Goal: Task Accomplishment & Management: Use online tool/utility

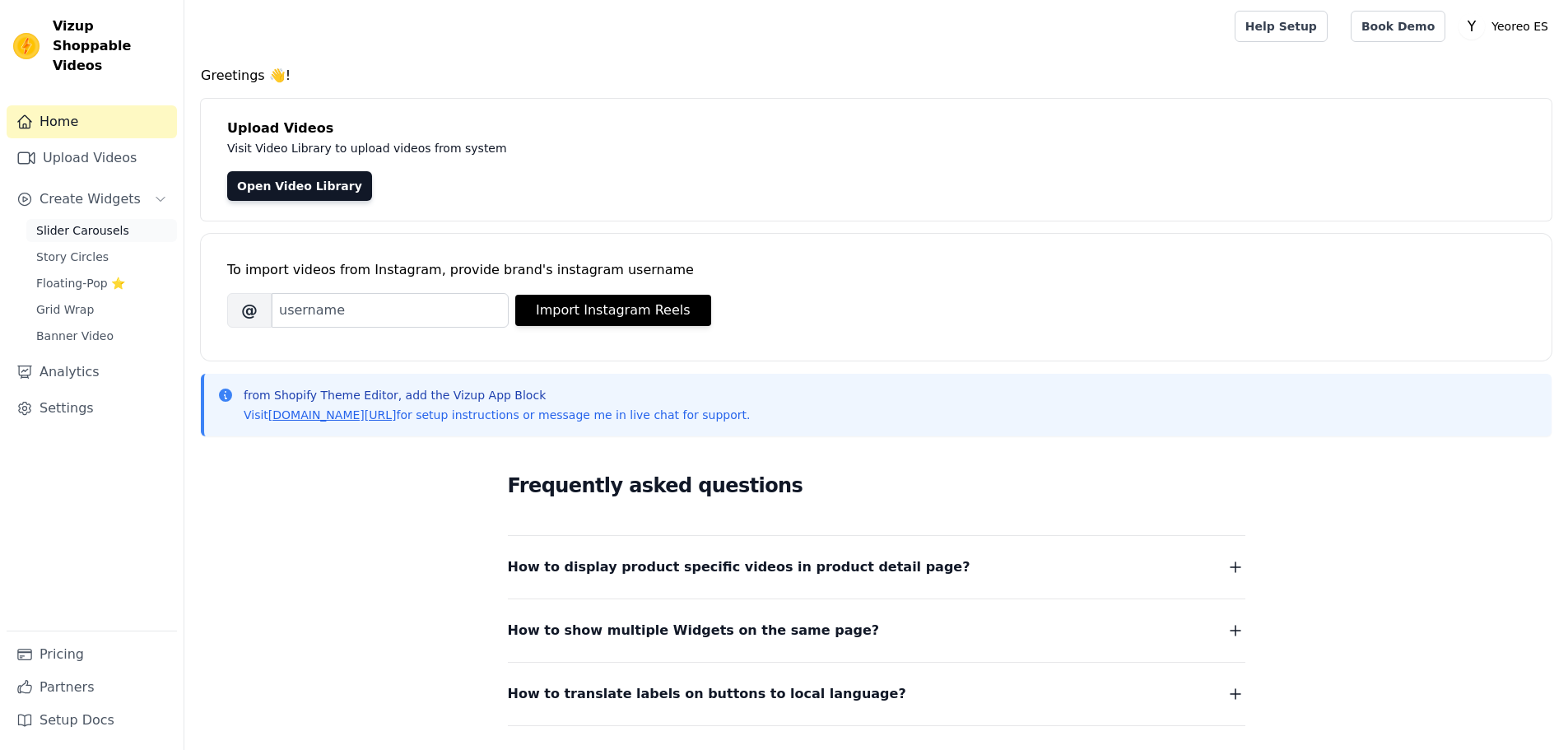
click at [65, 222] on span "Slider Carousels" at bounding box center [82, 230] width 93 height 16
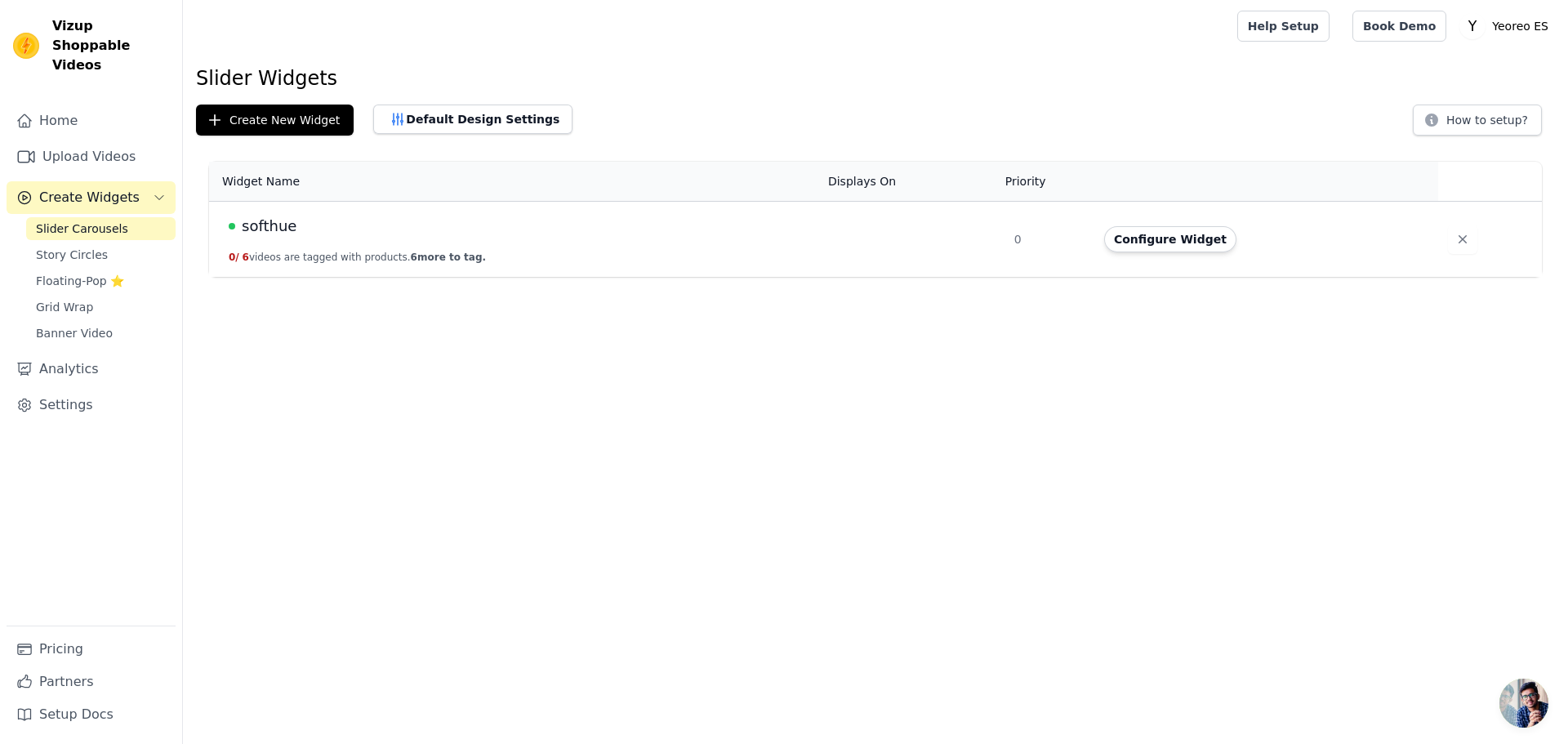
click at [267, 228] on span "softhue" at bounding box center [269, 226] width 55 height 23
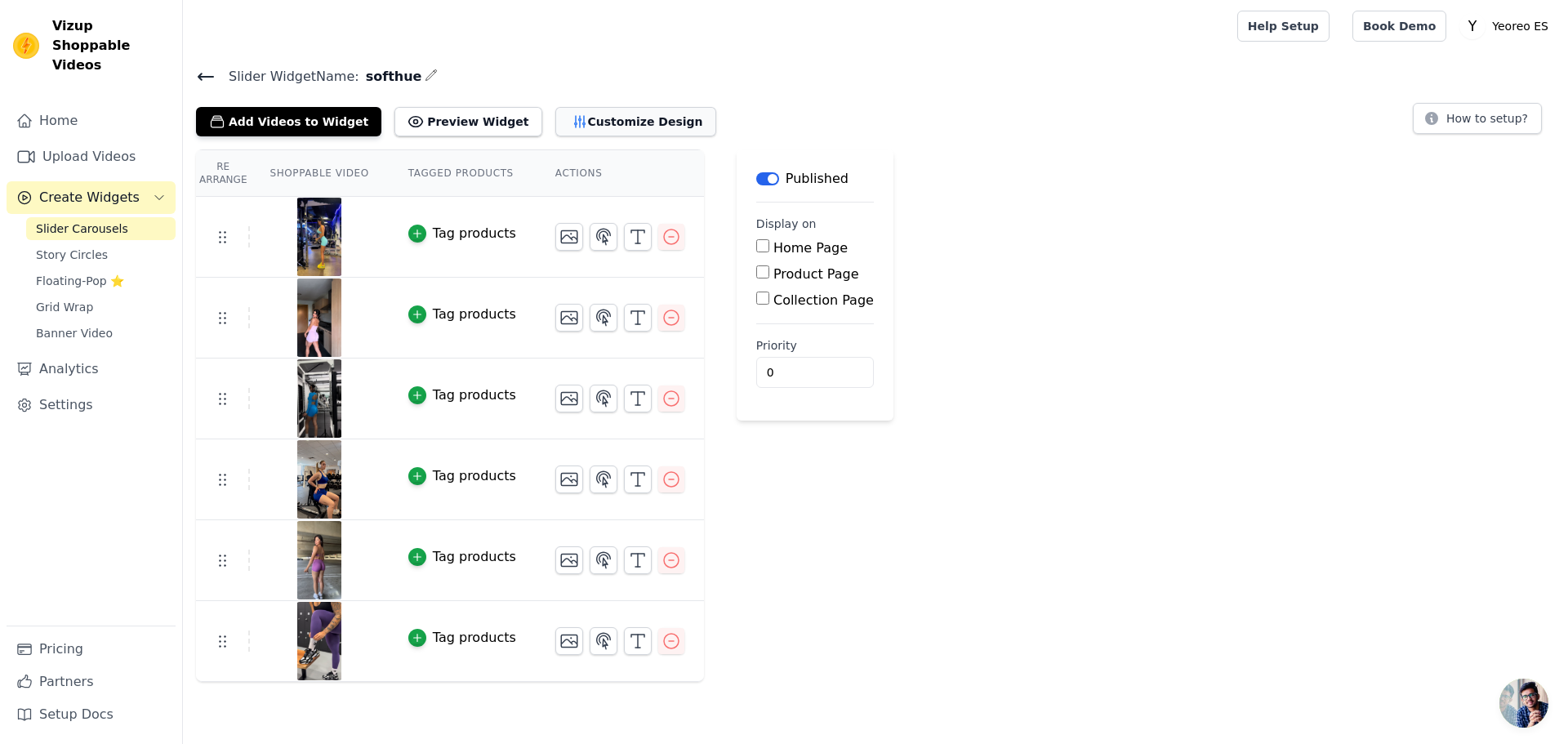
click at [642, 118] on button "Customize Design" at bounding box center [636, 121] width 161 height 29
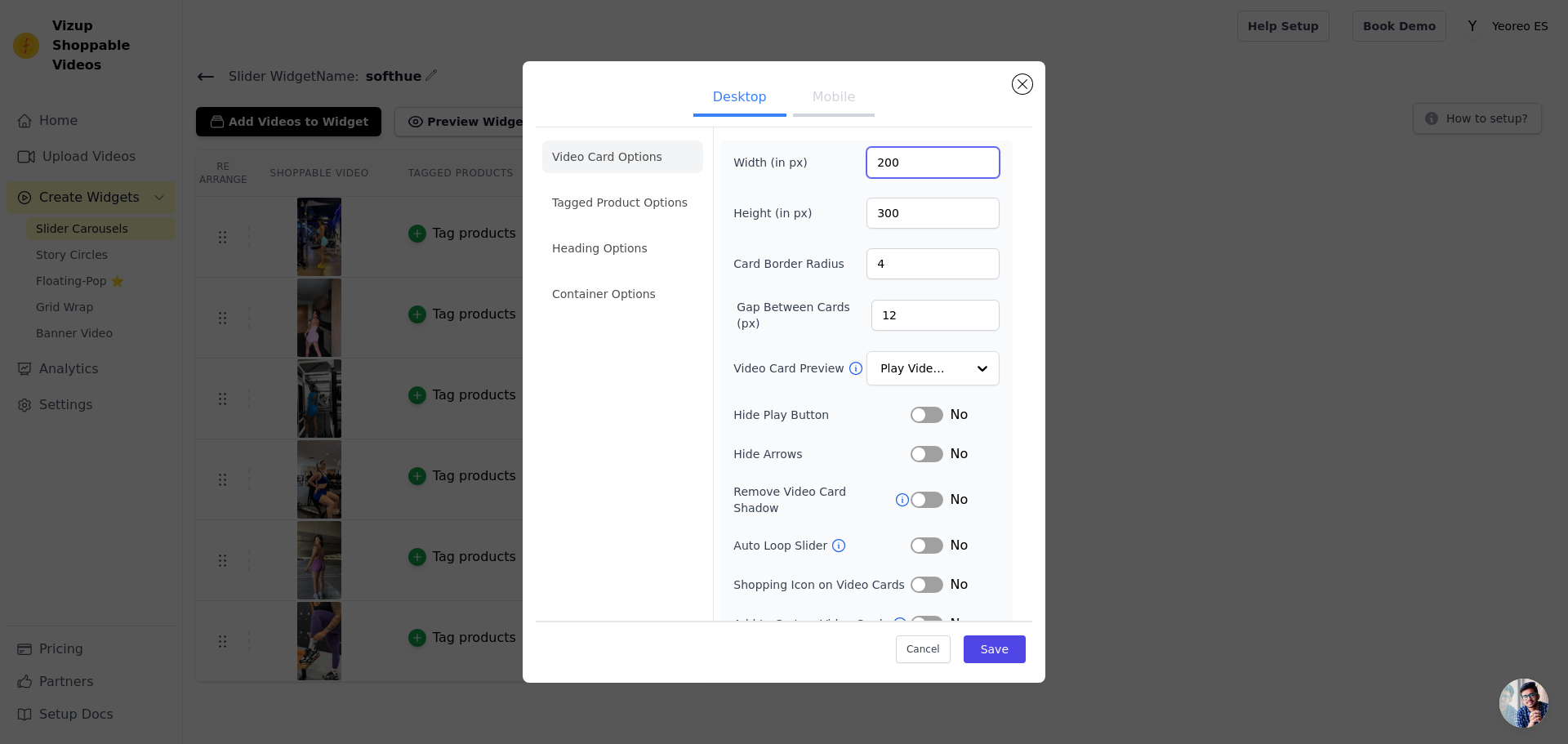
drag, startPoint x: 899, startPoint y: 156, endPoint x: 833, endPoint y: 156, distance: 66.0
click at [833, 156] on div "Width (in px) 200" at bounding box center [866, 162] width 267 height 31
type input "270"
drag, startPoint x: 898, startPoint y: 210, endPoint x: 841, endPoint y: 208, distance: 57.0
click at [841, 208] on div "Height (in px) 300" at bounding box center [866, 213] width 267 height 31
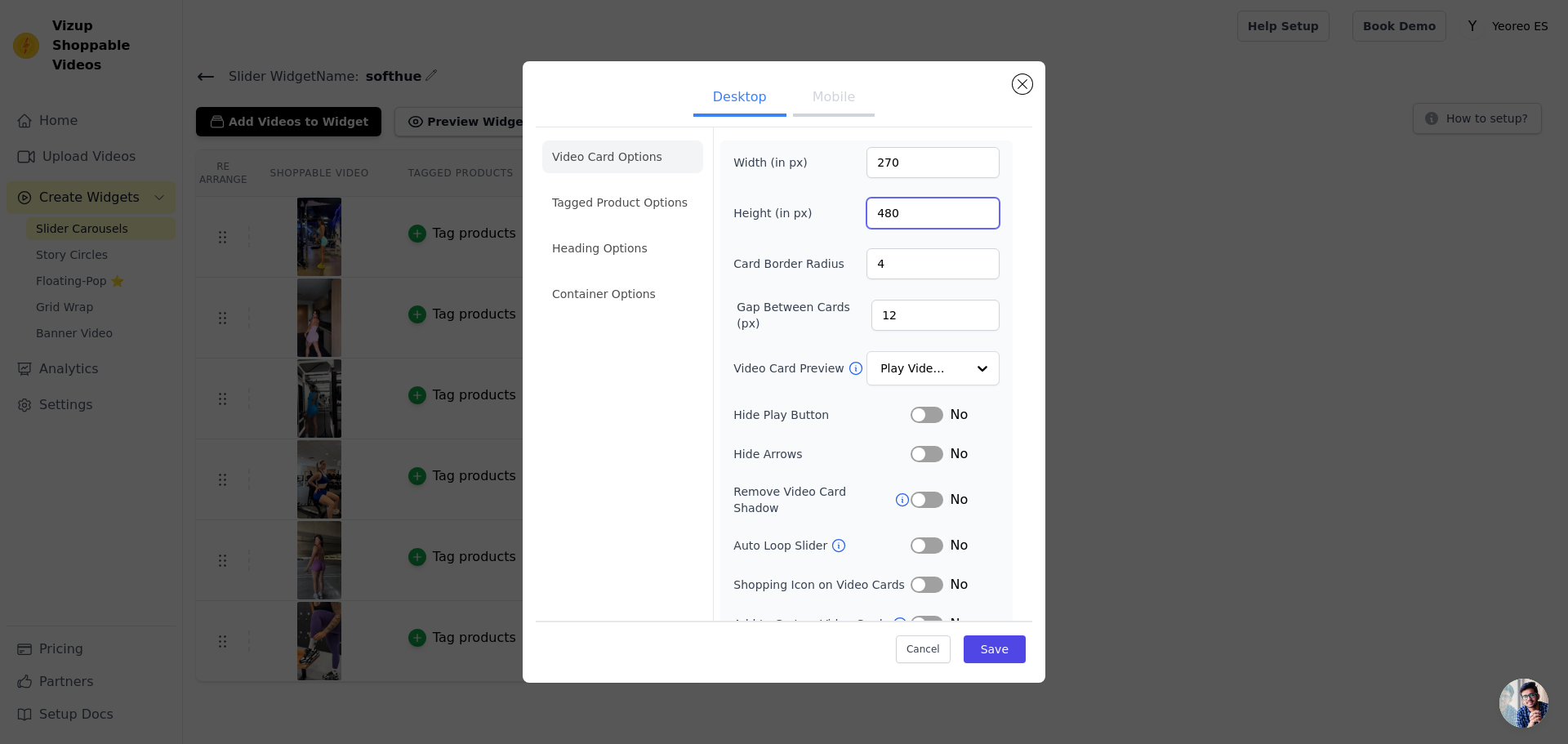
type input "480"
click at [818, 90] on button "Mobile" at bounding box center [834, 99] width 82 height 36
drag, startPoint x: 895, startPoint y: 161, endPoint x: 874, endPoint y: 165, distance: 21.4
click at [874, 165] on input "270" at bounding box center [932, 162] width 133 height 31
type input "200"
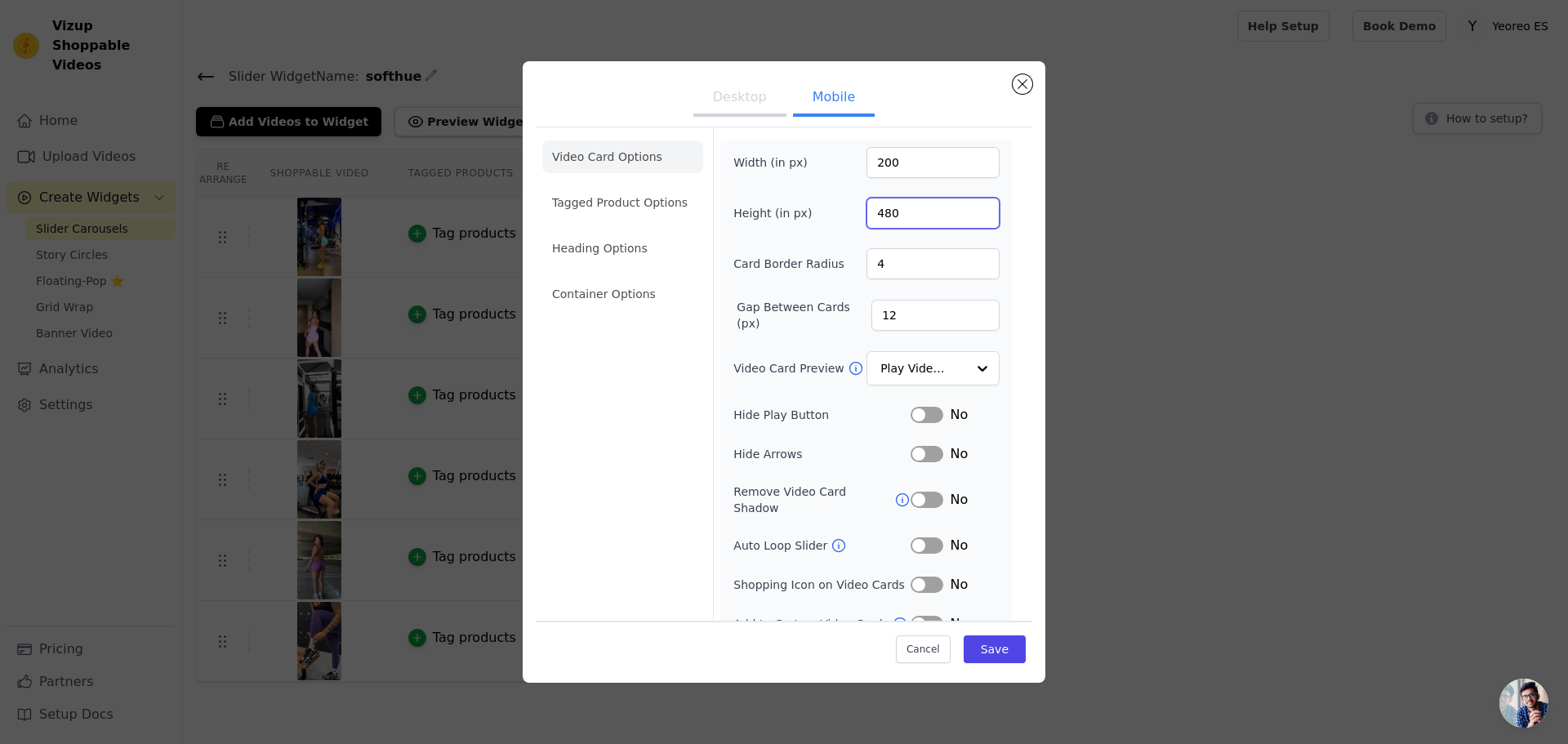
drag, startPoint x: 907, startPoint y: 214, endPoint x: 858, endPoint y: 215, distance: 49.0
click at [866, 215] on input "480" at bounding box center [932, 213] width 133 height 31
type input "300"
click at [730, 102] on button "Desktop" at bounding box center [740, 99] width 93 height 36
click at [824, 99] on button "Mobile" at bounding box center [834, 99] width 82 height 36
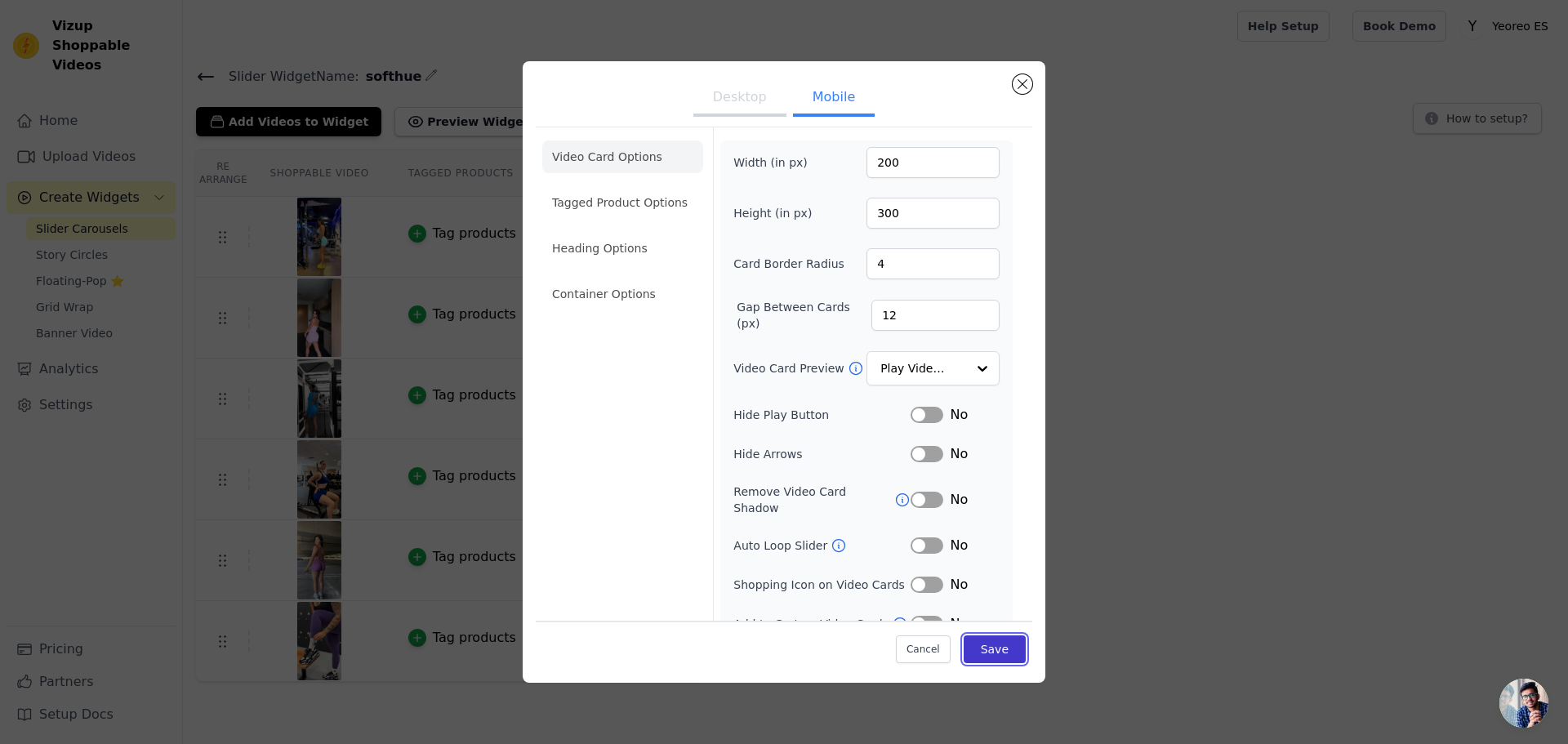
click at [988, 646] on button "Save" at bounding box center [994, 649] width 62 height 28
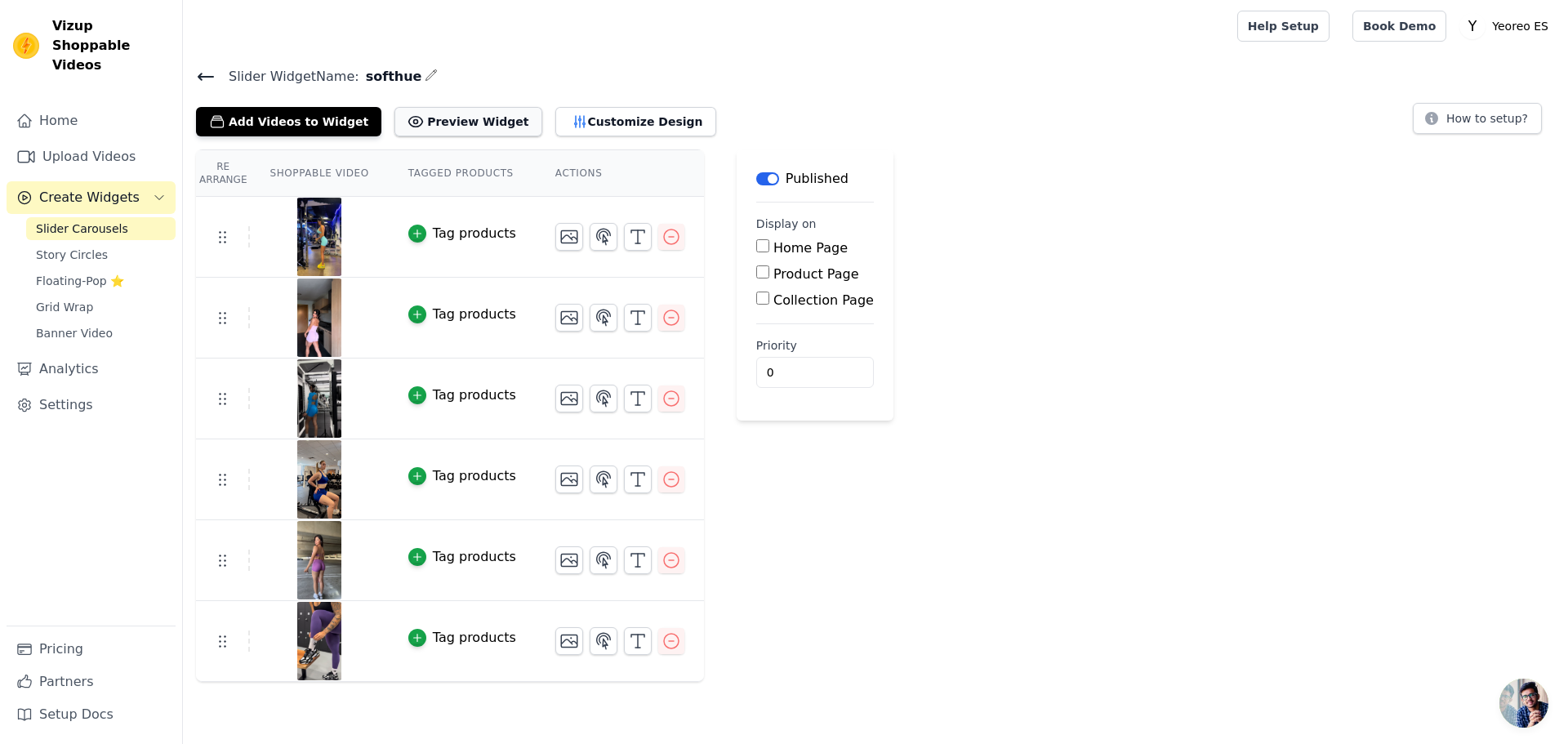
click at [471, 115] on button "Preview Widget" at bounding box center [468, 121] width 147 height 29
click at [634, 115] on button "Customize Design" at bounding box center [636, 121] width 161 height 29
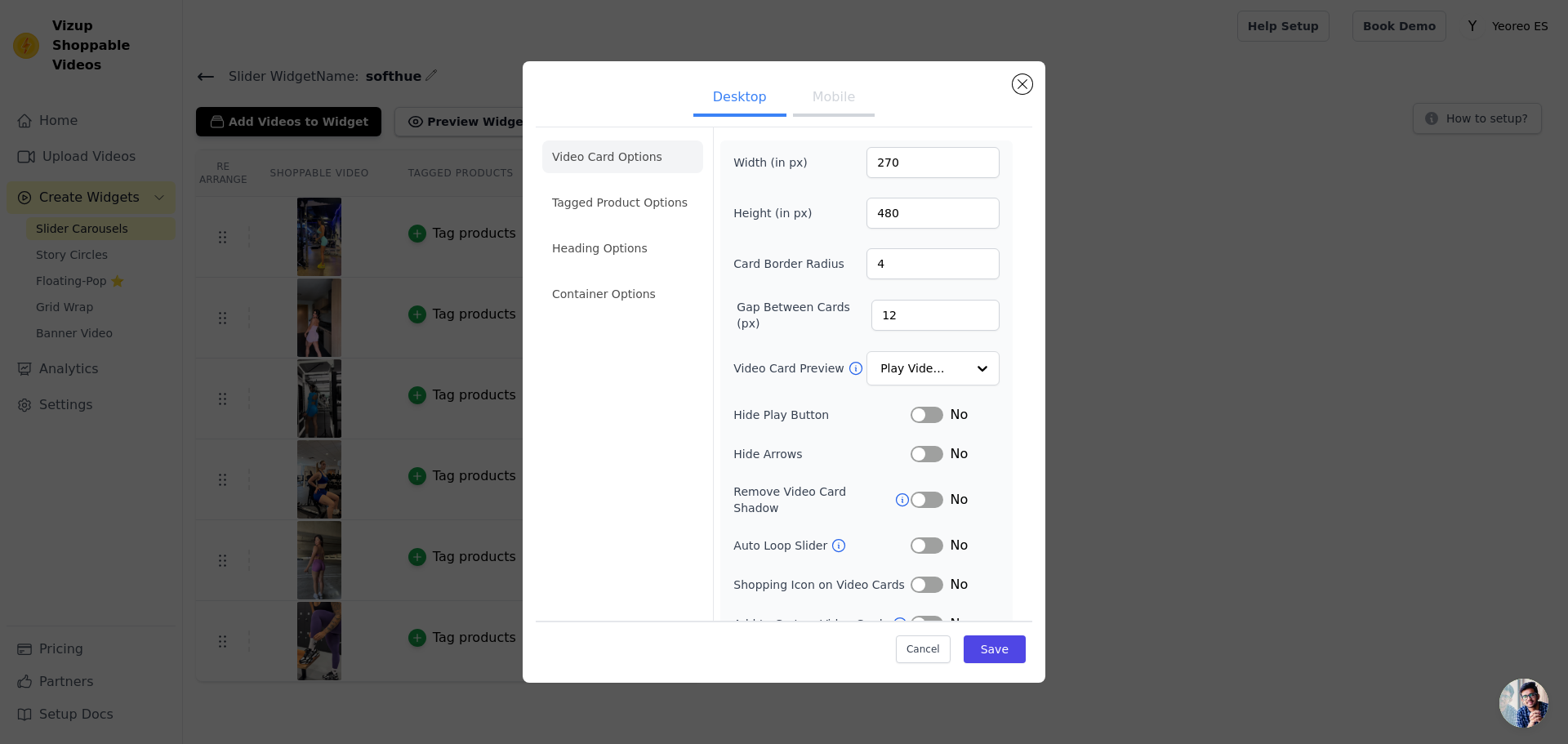
click at [824, 92] on button "Mobile" at bounding box center [834, 99] width 82 height 36
click at [1024, 87] on button "Close modal" at bounding box center [1022, 84] width 20 height 20
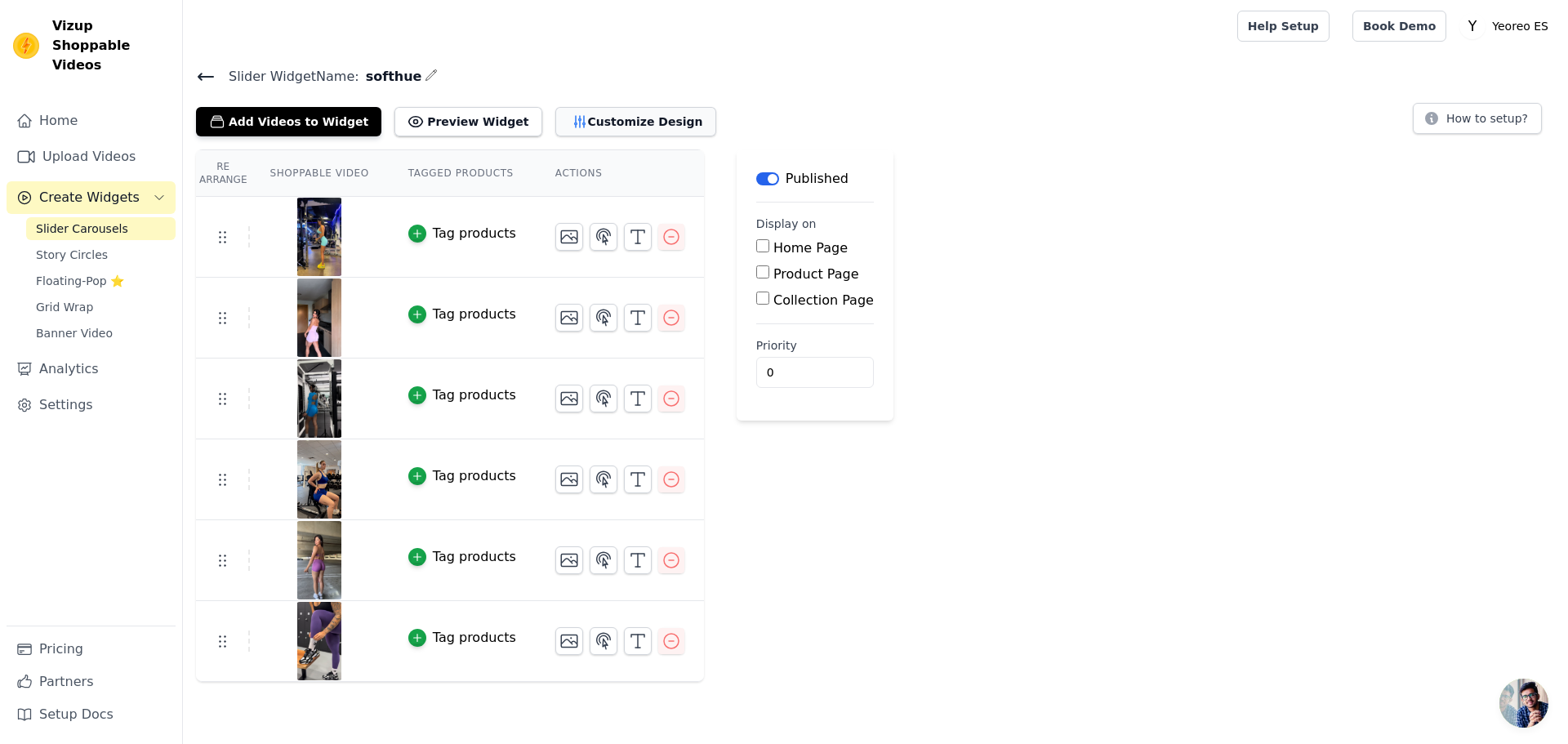
click at [624, 126] on button "Customize Design" at bounding box center [636, 121] width 161 height 29
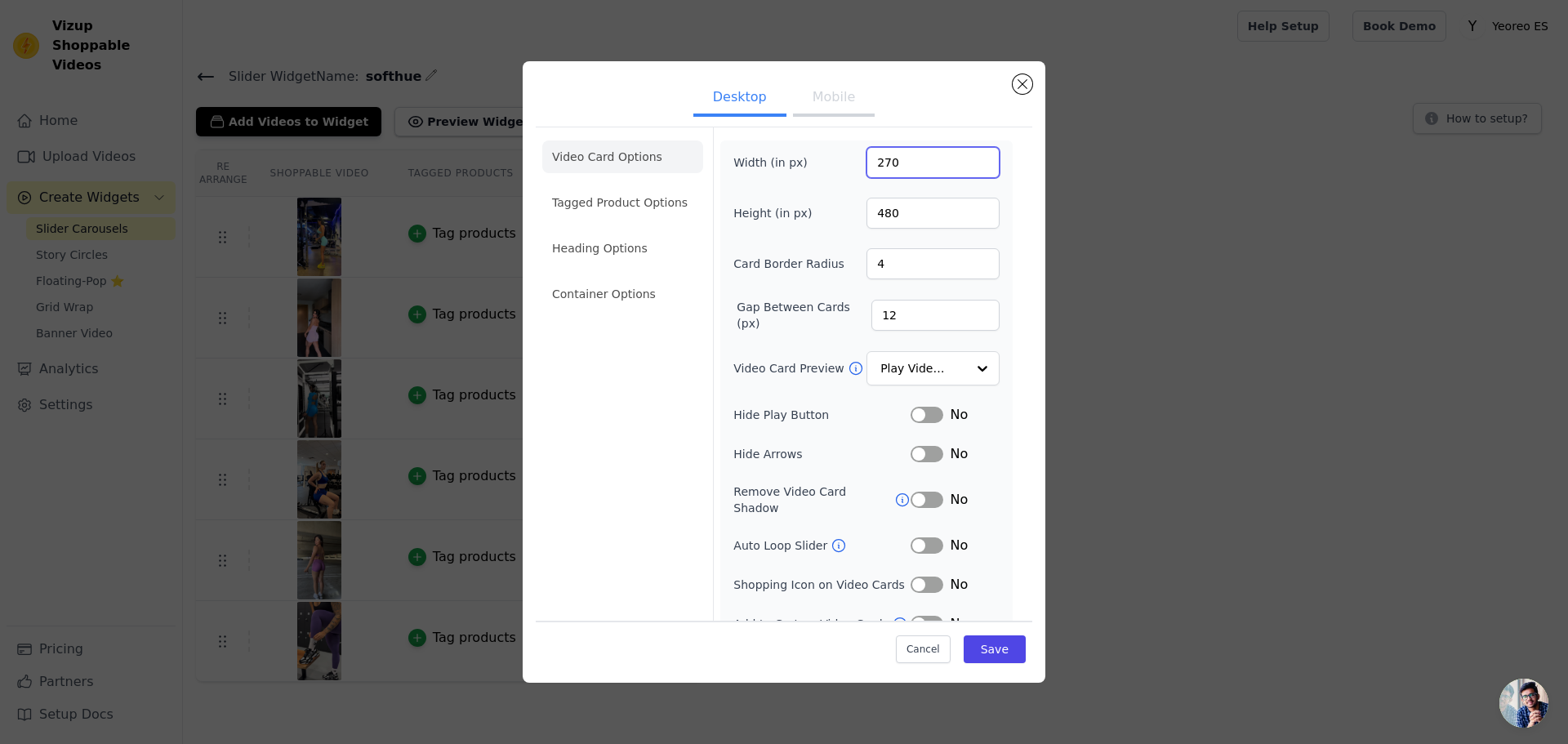
drag, startPoint x: 866, startPoint y: 158, endPoint x: 895, endPoint y: 158, distance: 29.0
click at [895, 158] on input "270" at bounding box center [932, 162] width 133 height 31
type input "300"
drag, startPoint x: 982, startPoint y: 648, endPoint x: 983, endPoint y: 638, distance: 10.0
click at [983, 648] on button "Save" at bounding box center [994, 649] width 62 height 28
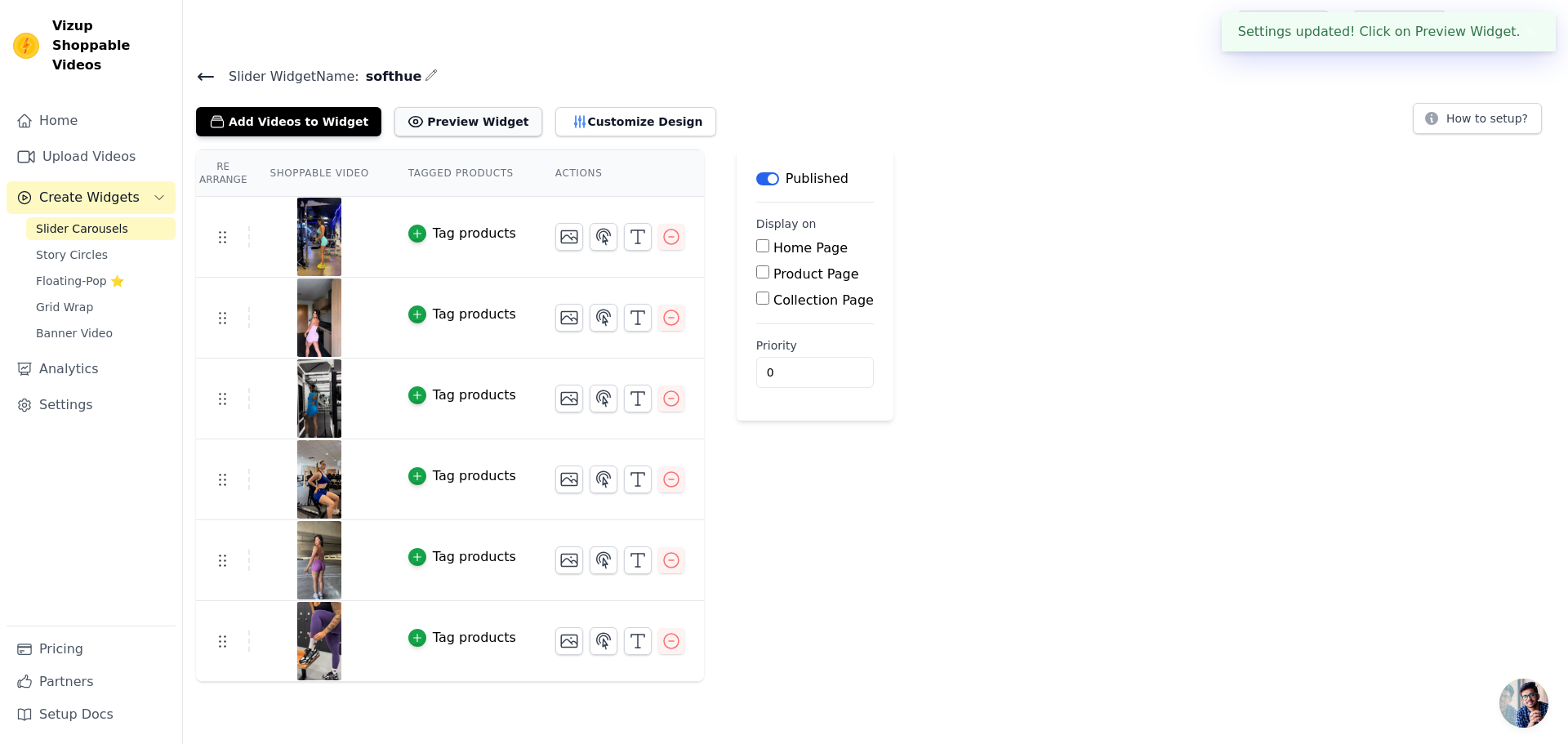
click at [478, 126] on button "Preview Widget" at bounding box center [468, 121] width 147 height 29
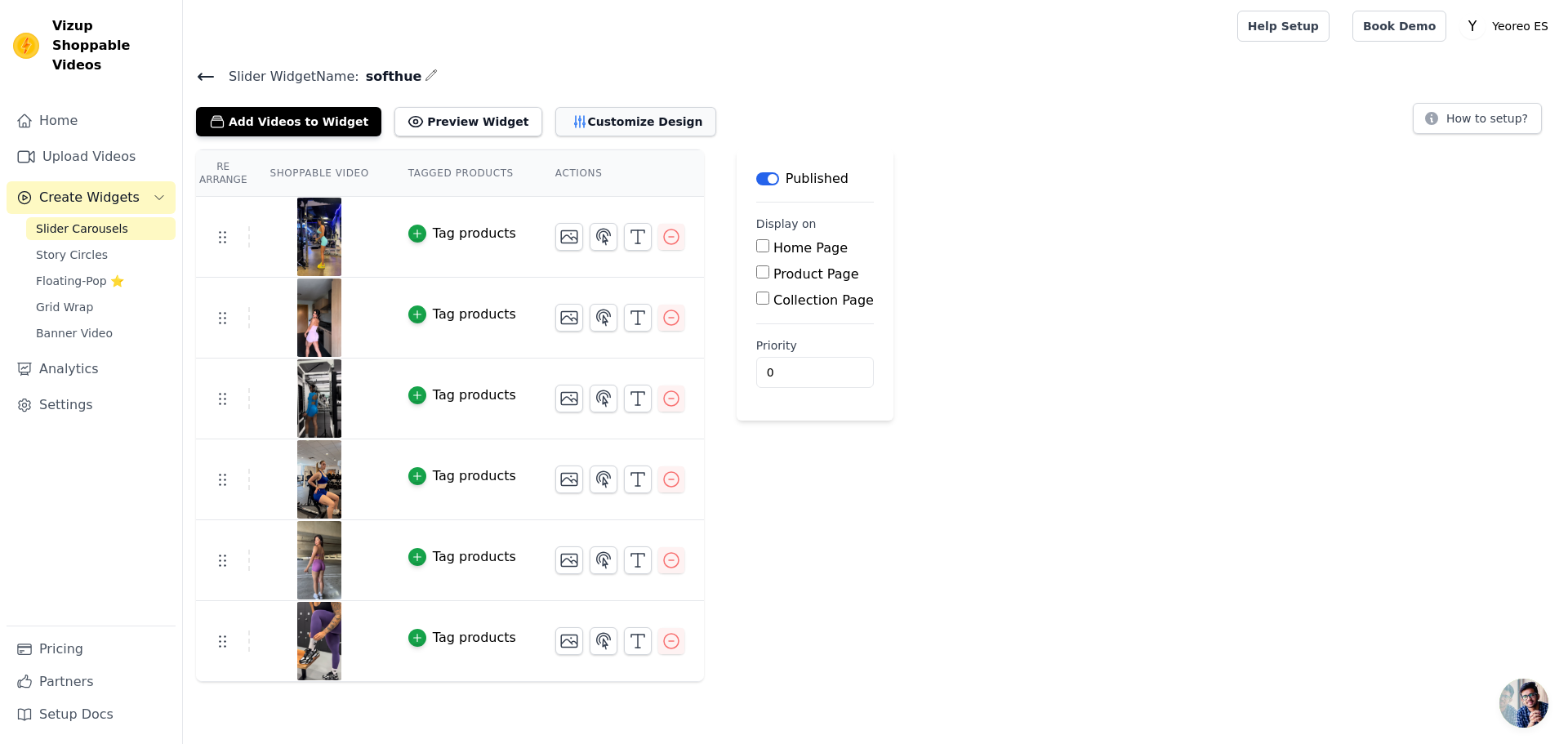
click at [606, 118] on button "Customize Design" at bounding box center [636, 121] width 161 height 29
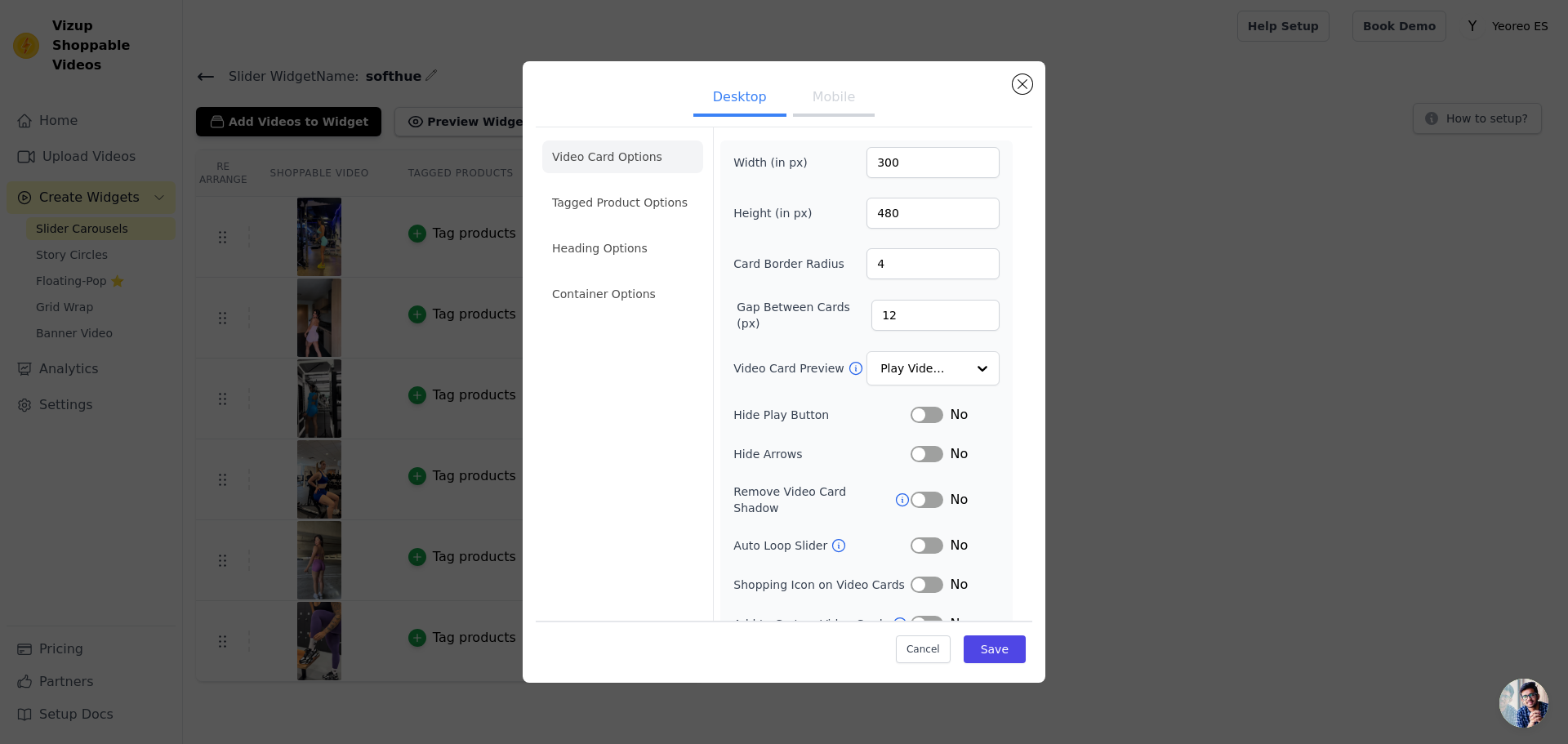
click at [824, 107] on button "Mobile" at bounding box center [834, 99] width 82 height 36
click at [738, 92] on button "Desktop" at bounding box center [740, 99] width 93 height 36
click at [1024, 86] on button "Close modal" at bounding box center [1022, 84] width 20 height 20
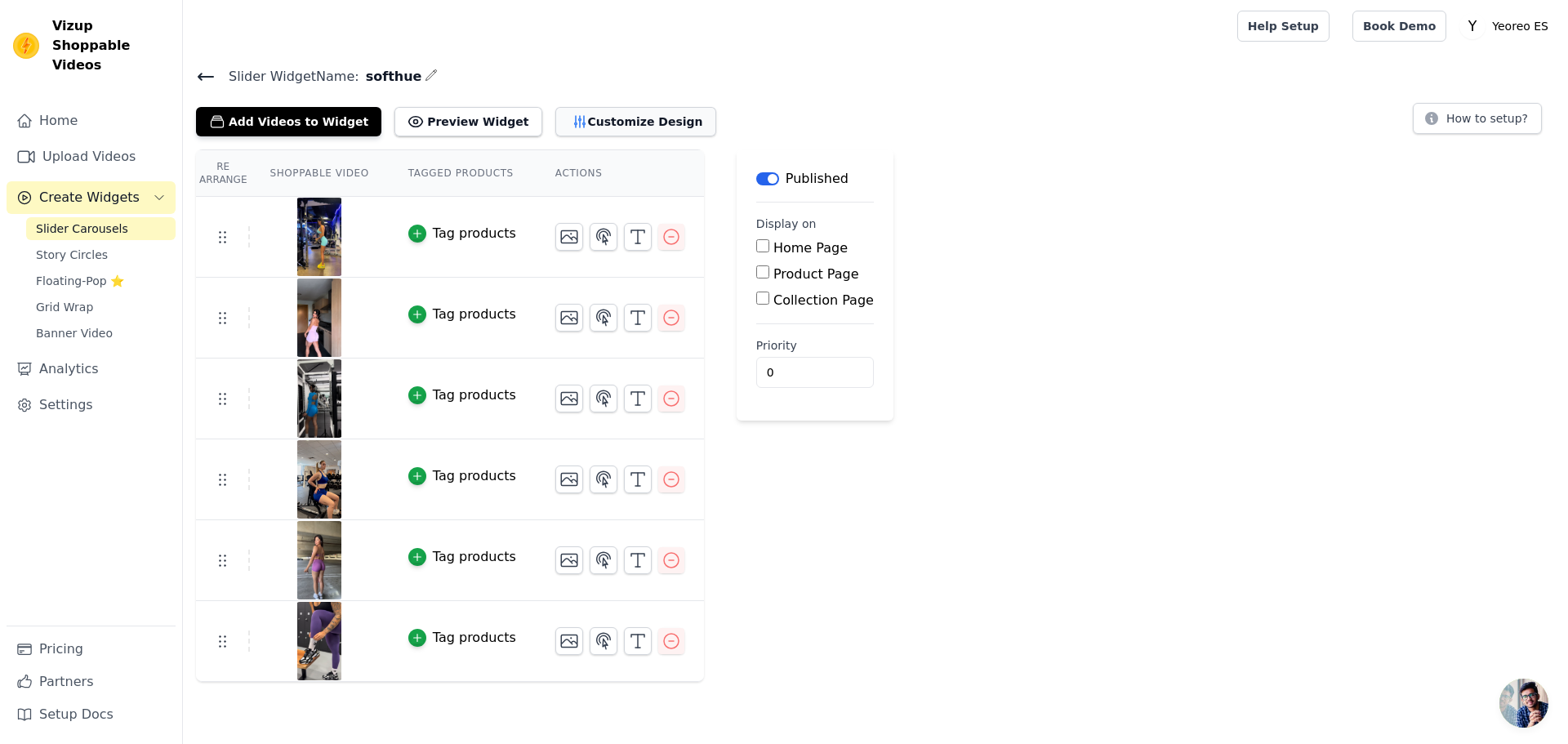
click at [611, 120] on button "Customize Design" at bounding box center [636, 121] width 161 height 29
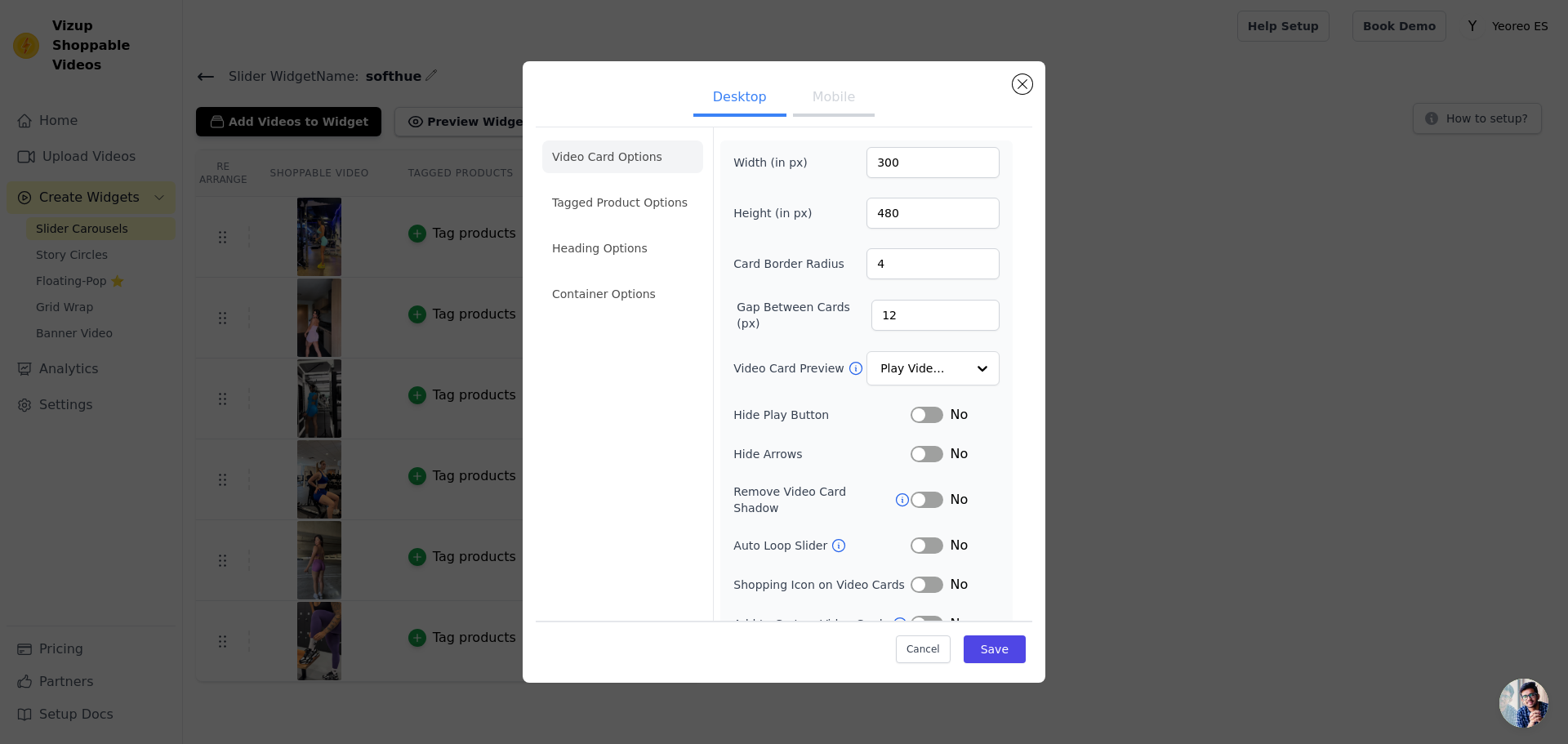
click at [823, 99] on button "Mobile" at bounding box center [834, 99] width 82 height 36
click at [1018, 81] on button "Close modal" at bounding box center [1022, 84] width 20 height 20
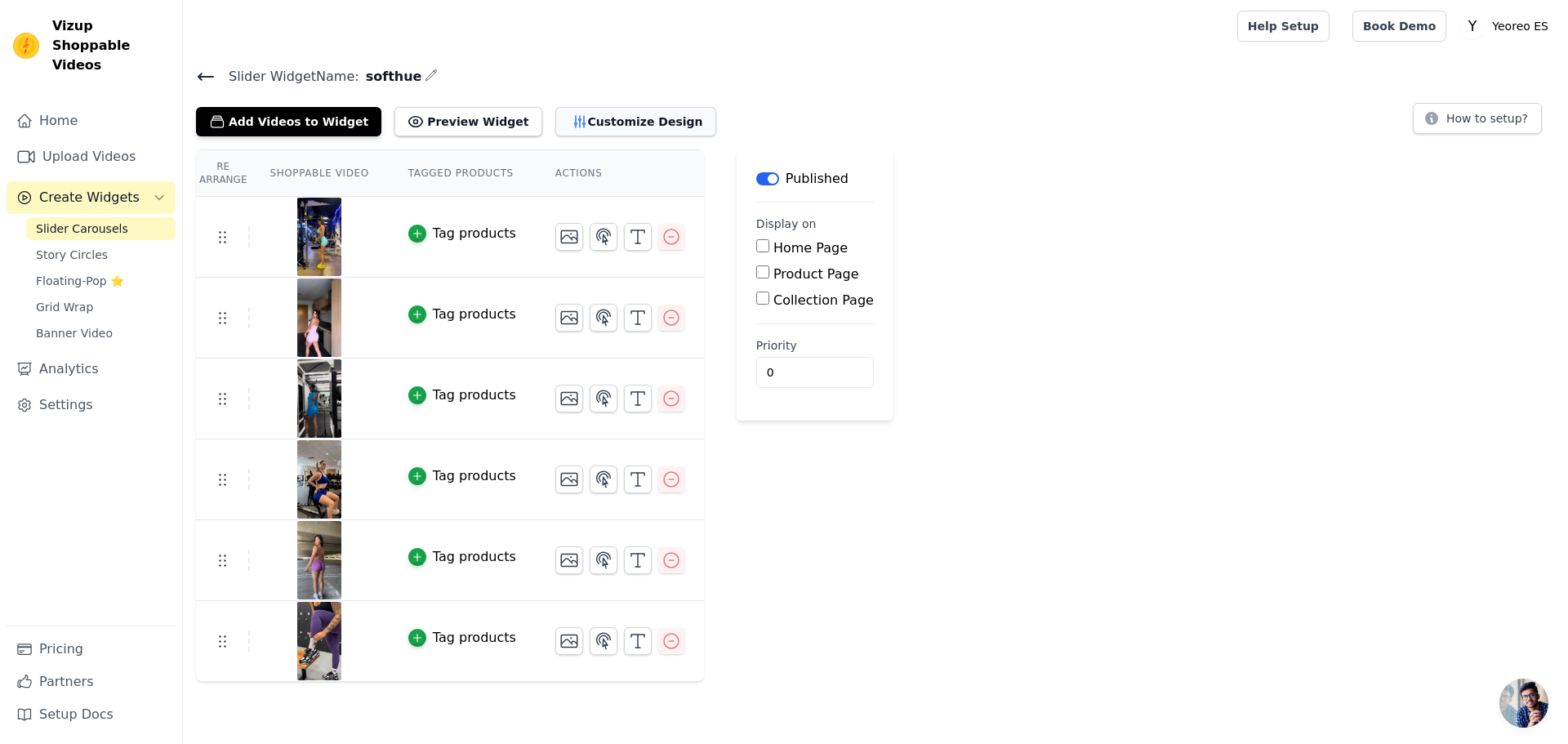
click at [626, 125] on button "Customize Design" at bounding box center [636, 121] width 161 height 29
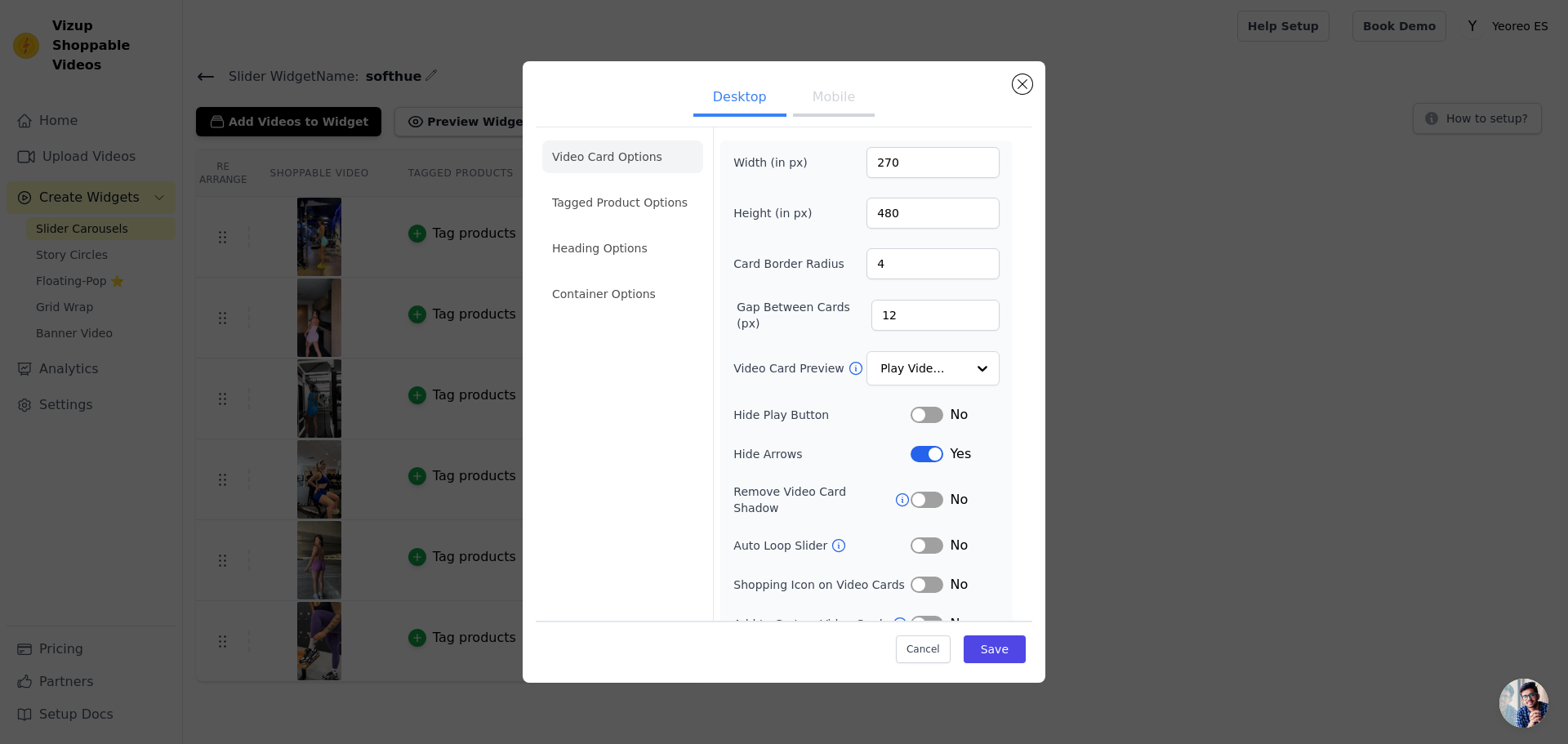
click at [829, 96] on button "Mobile" at bounding box center [834, 99] width 82 height 36
click at [713, 97] on button "Desktop" at bounding box center [740, 99] width 93 height 36
click at [1029, 84] on button "Close modal" at bounding box center [1022, 84] width 20 height 20
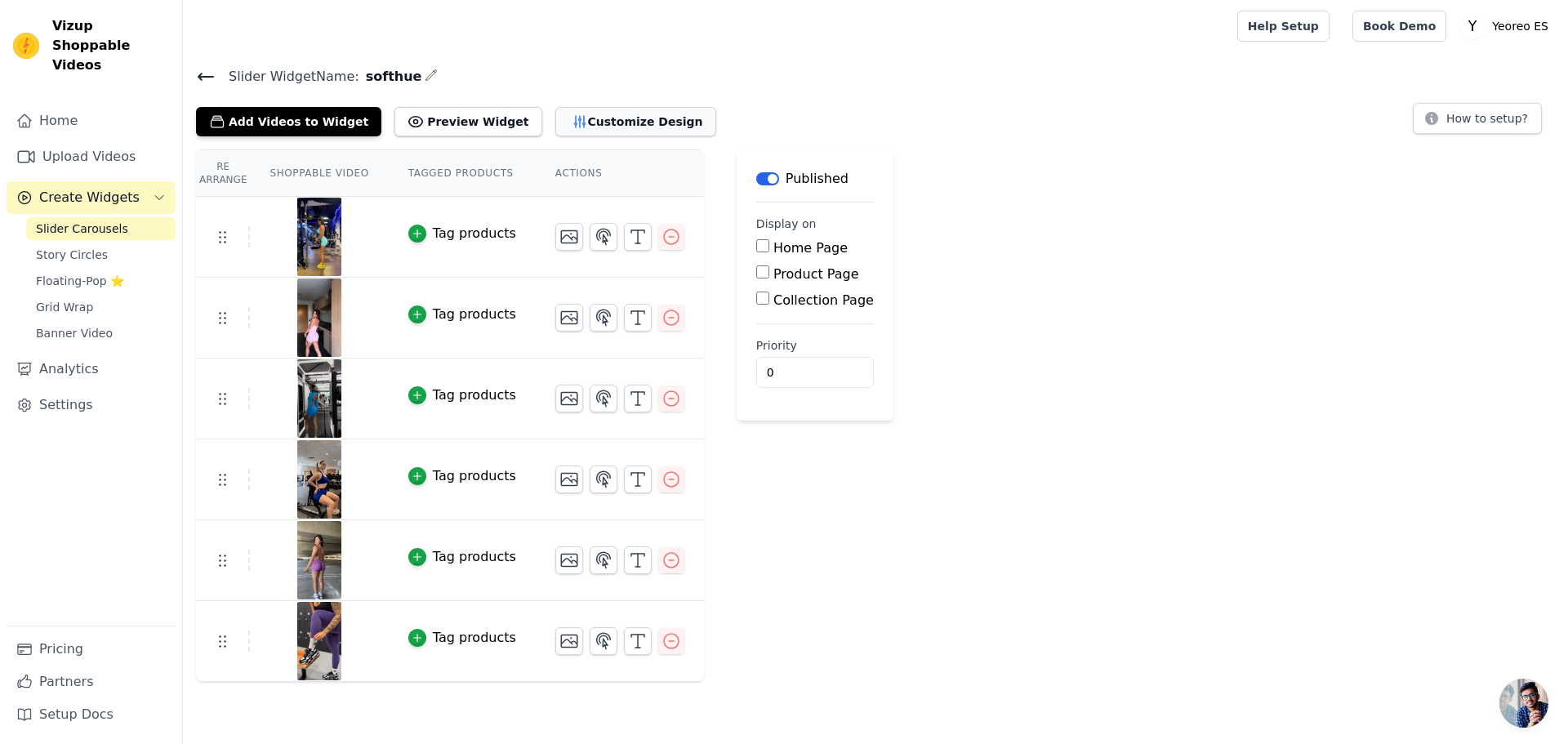
click at [627, 121] on button "Customize Design" at bounding box center [636, 121] width 161 height 29
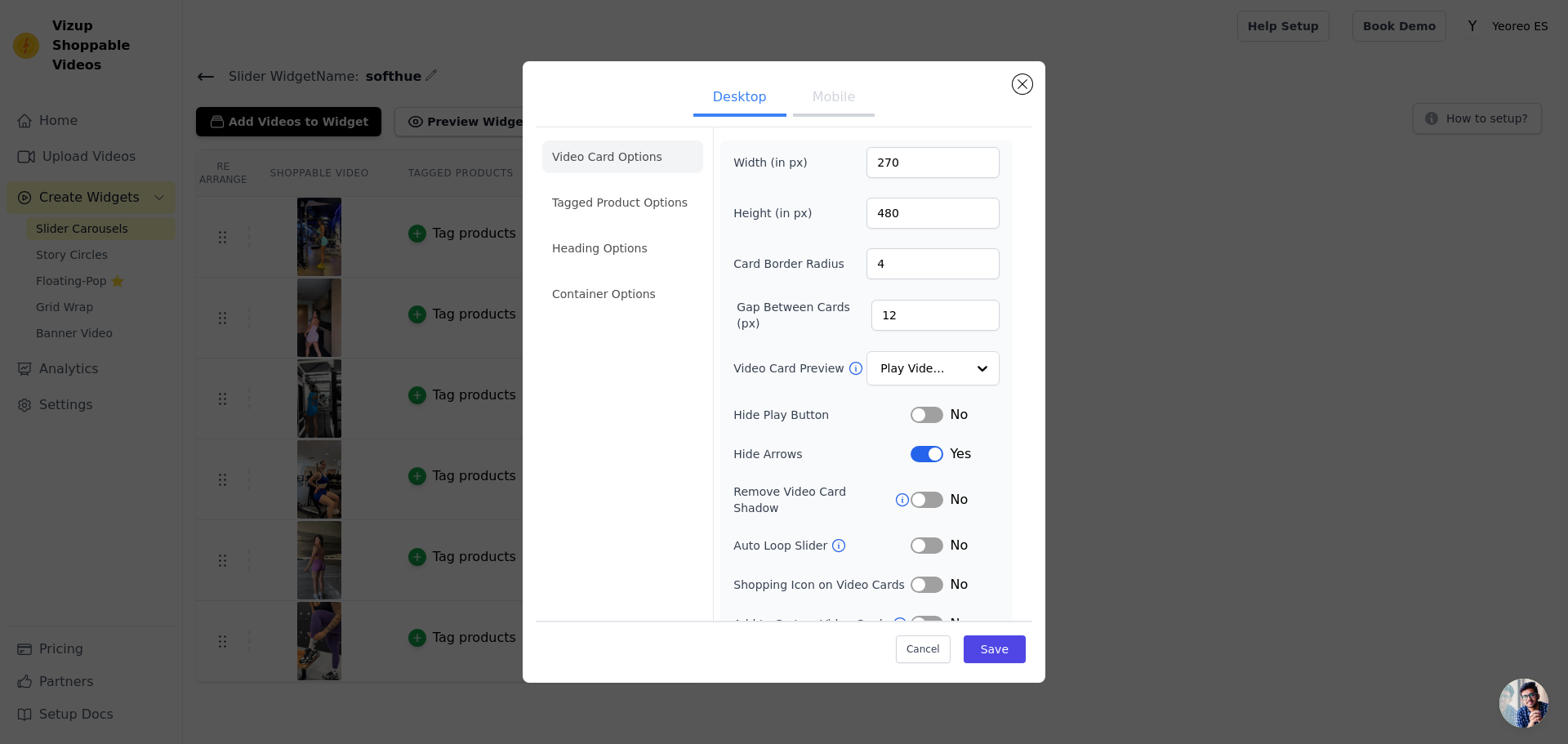
click at [919, 453] on button "Label" at bounding box center [927, 454] width 32 height 16
click at [825, 93] on button "Mobile" at bounding box center [834, 99] width 82 height 36
click at [915, 453] on button "Label" at bounding box center [927, 454] width 32 height 16
click at [726, 84] on button "Desktop" at bounding box center [740, 99] width 93 height 36
click at [992, 649] on button "Save" at bounding box center [994, 649] width 62 height 28
